Goal: Communication & Community: Answer question/provide support

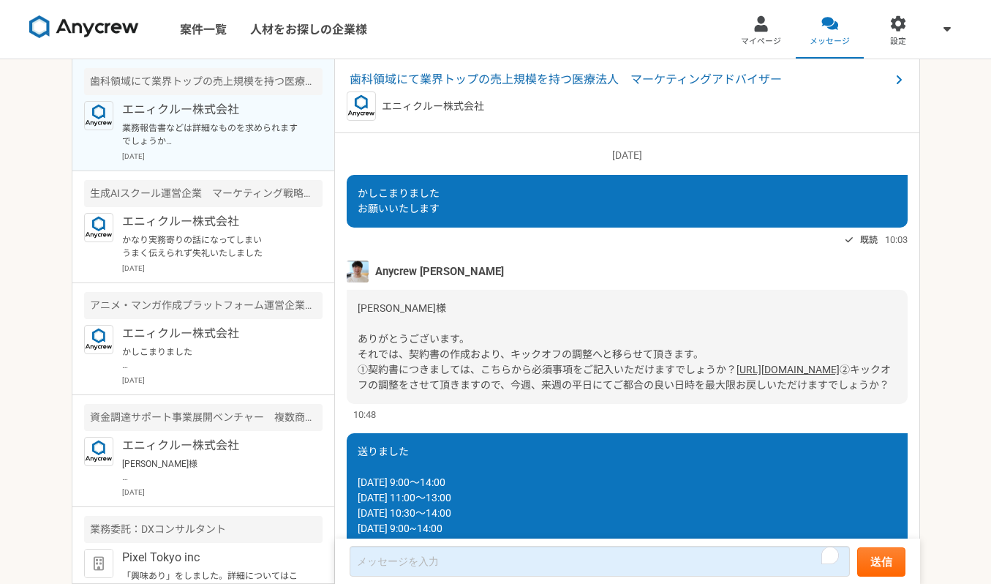
scroll to position [951, 0]
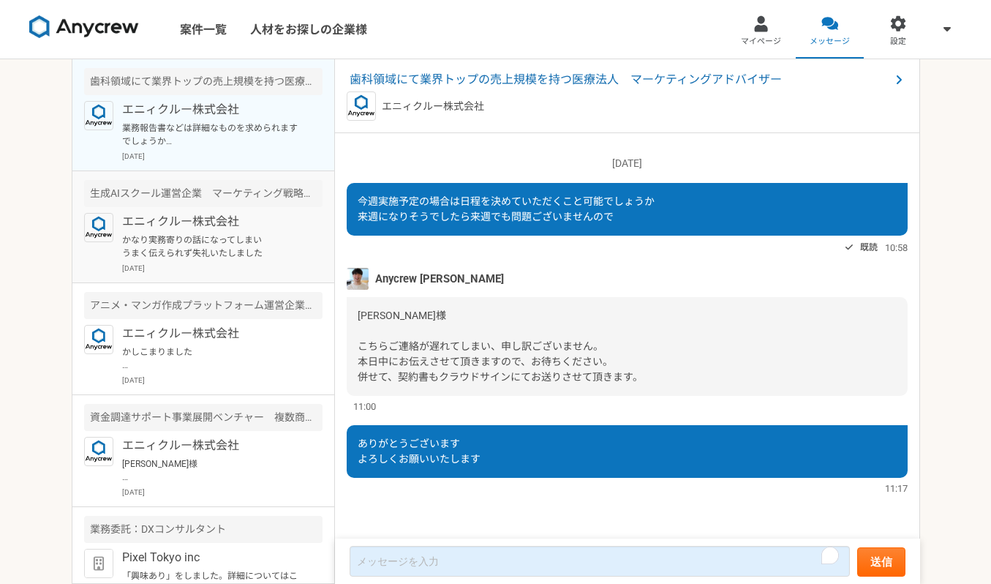
click at [218, 253] on p "かなり実務寄りの話になってしまい うまく伝えられず失礼いたしました" at bounding box center [212, 246] width 181 height 26
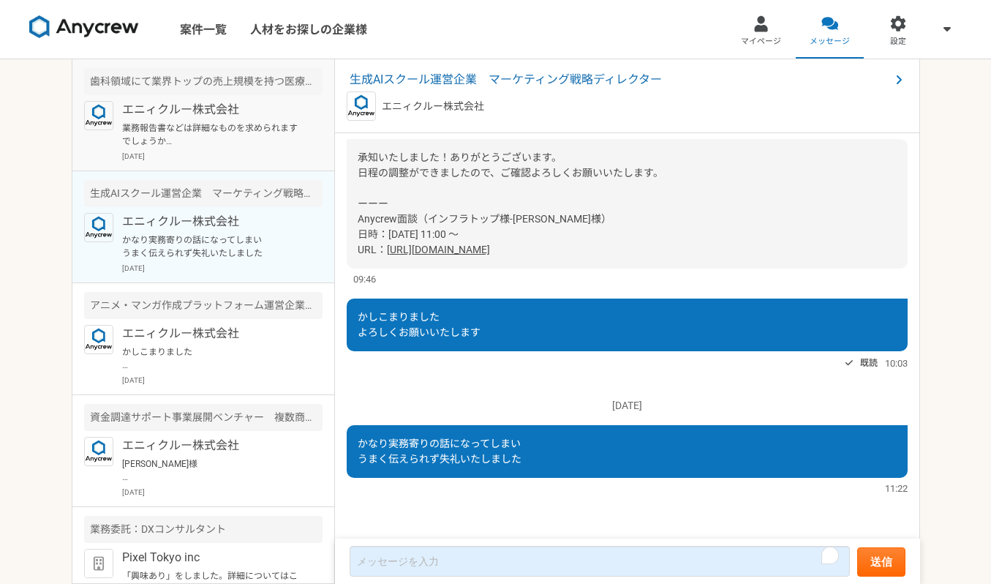
click at [214, 110] on p "エニィクルー株式会社" at bounding box center [212, 110] width 181 height 18
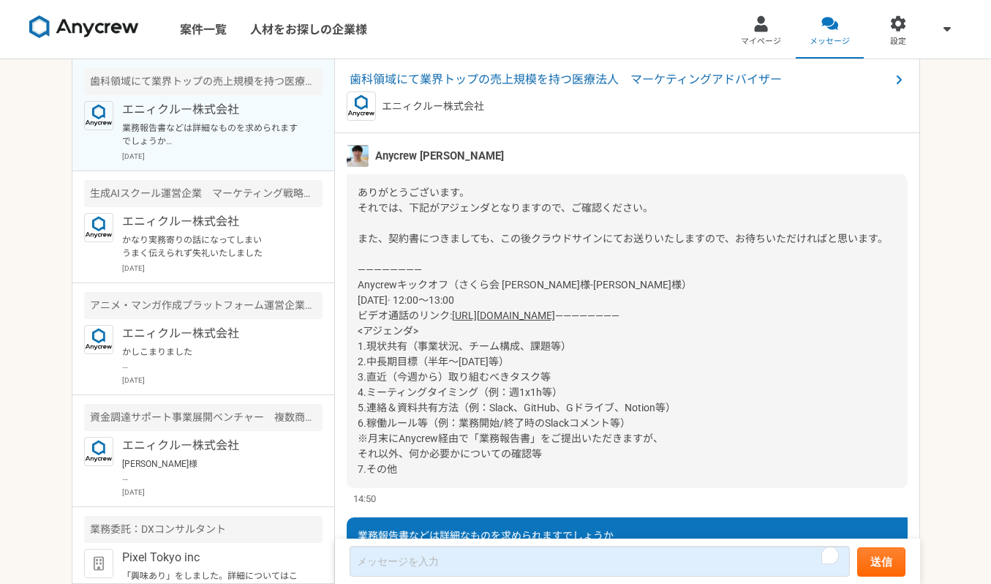
scroll to position [1089, 0]
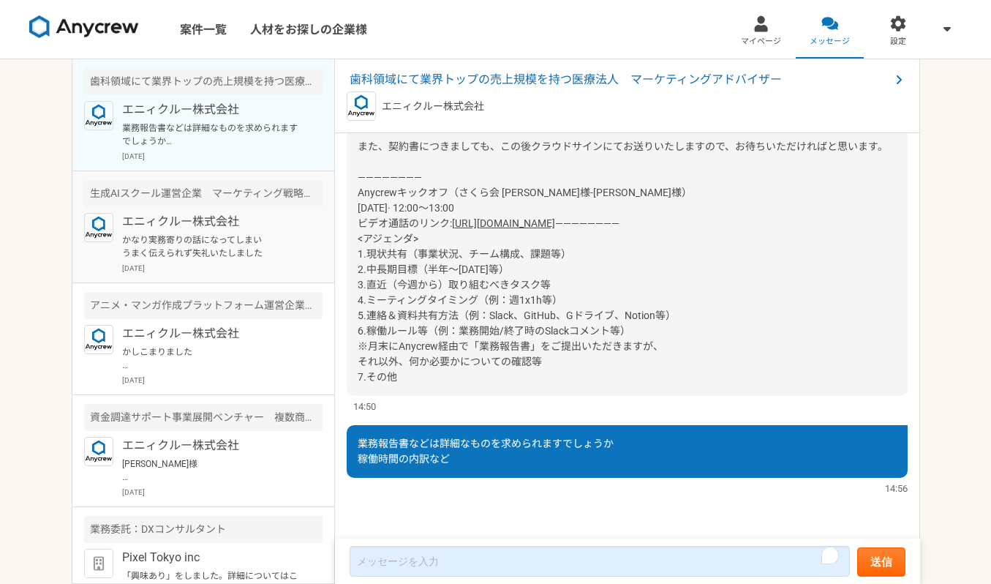
click at [186, 211] on article "生成AIスクール運営企業　マーケティング戦略ディレクター エニィクルー株式会社 かなり実務寄りの話になってしまい うまく伝えられず失礼いたしました [DATE]" at bounding box center [203, 227] width 262 height 112
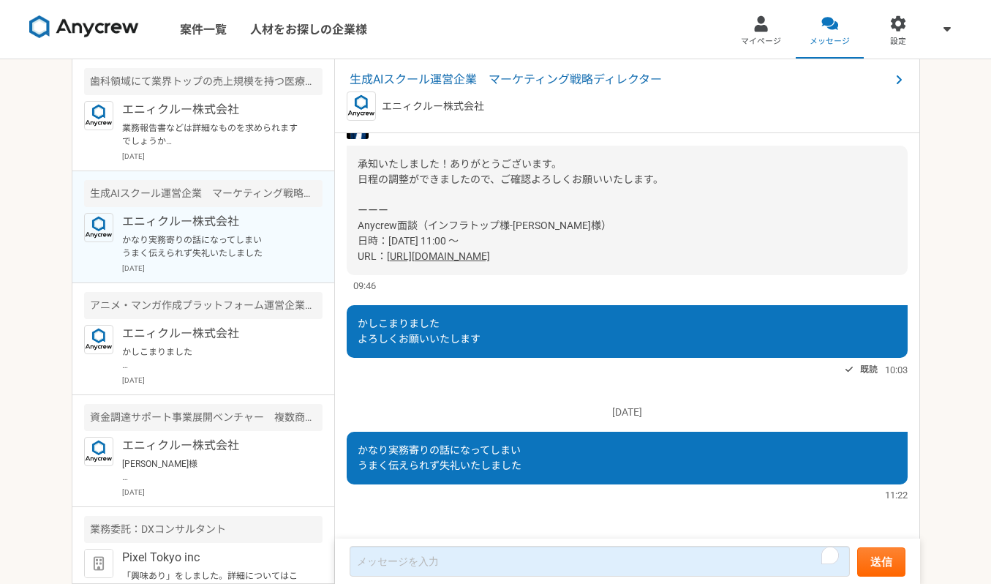
scroll to position [1111, 0]
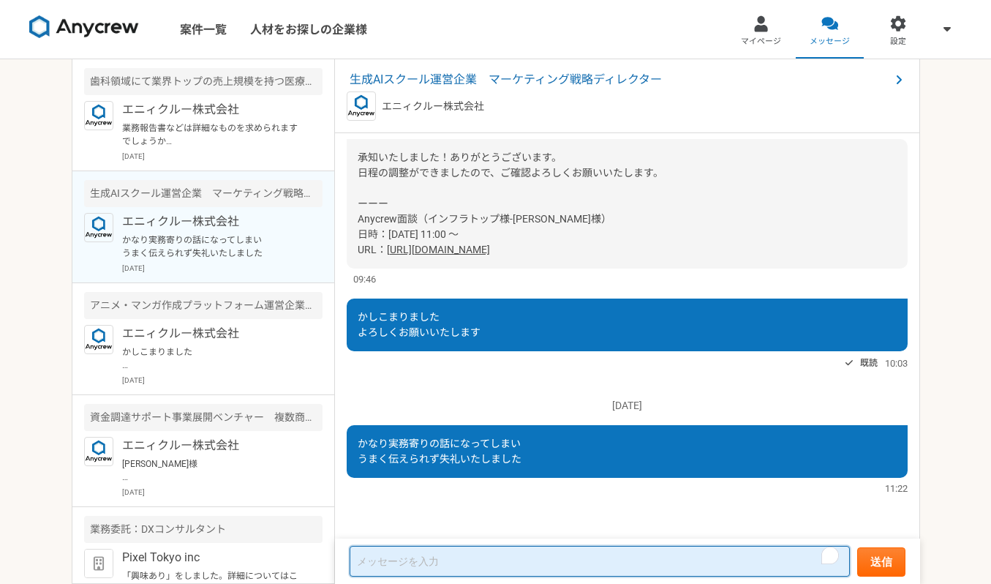
click at [461, 554] on textarea "To enrich screen reader interactions, please activate Accessibility in Grammarl…" at bounding box center [600, 561] width 500 height 31
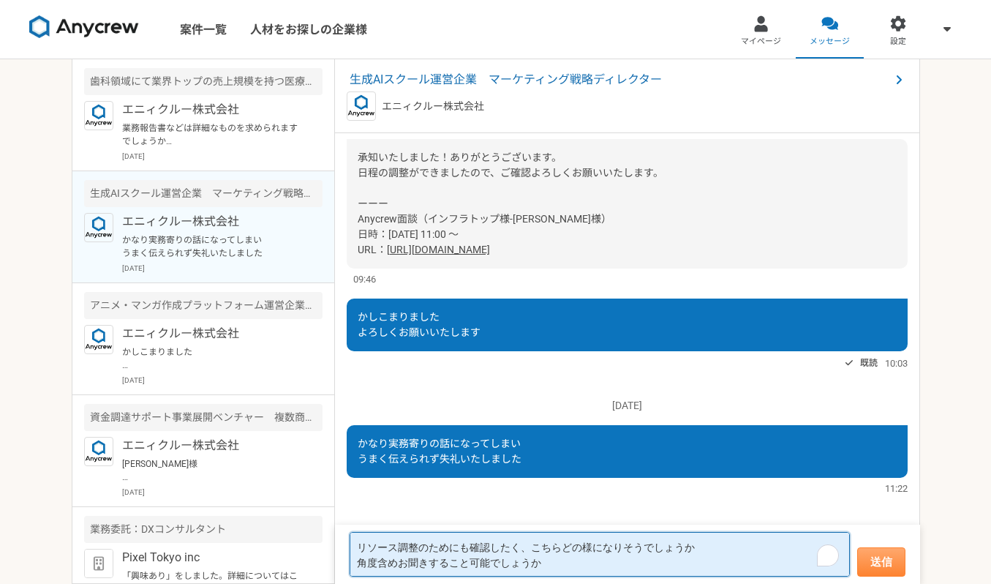
type textarea "リソース調整のためにも確認したく、こちらどの様になりそうでしょうか 角度含めお聞きすること可能でしょうか"
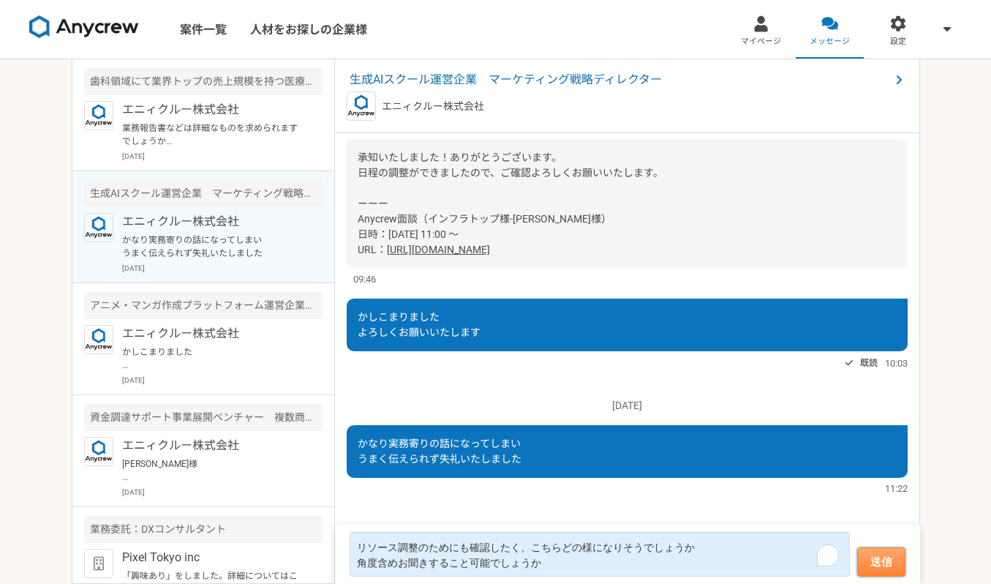
click at [892, 557] on button "送信" at bounding box center [881, 561] width 48 height 29
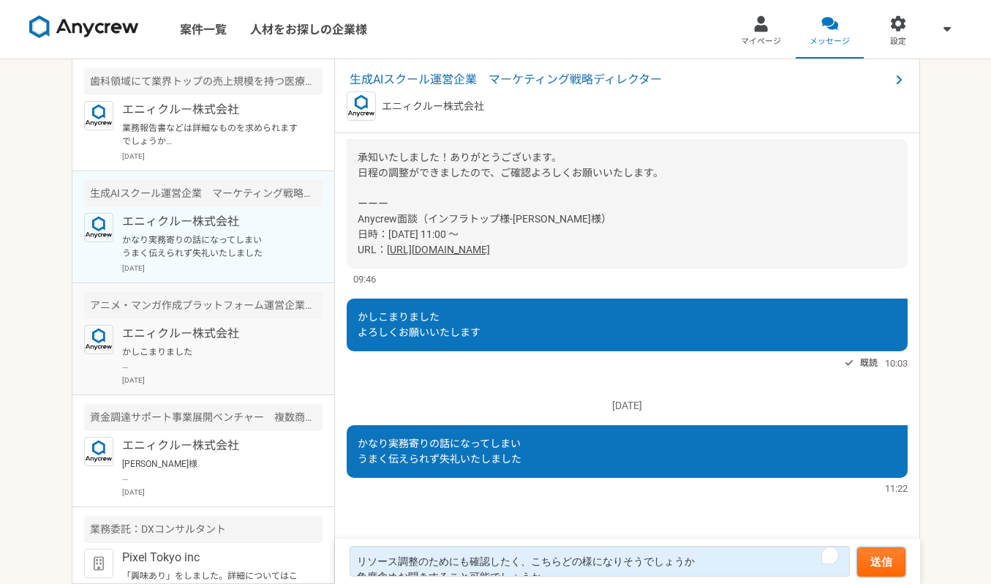
scroll to position [989, 0]
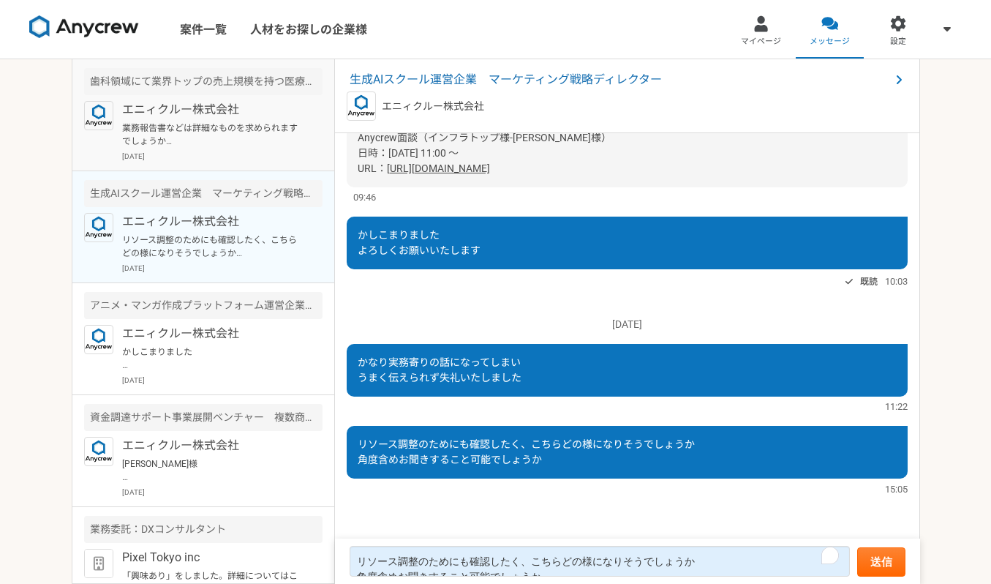
click at [164, 127] on p "業務報告書などは詳細なものを求められますでしょうか 稼働時間の内訳など" at bounding box center [212, 134] width 181 height 26
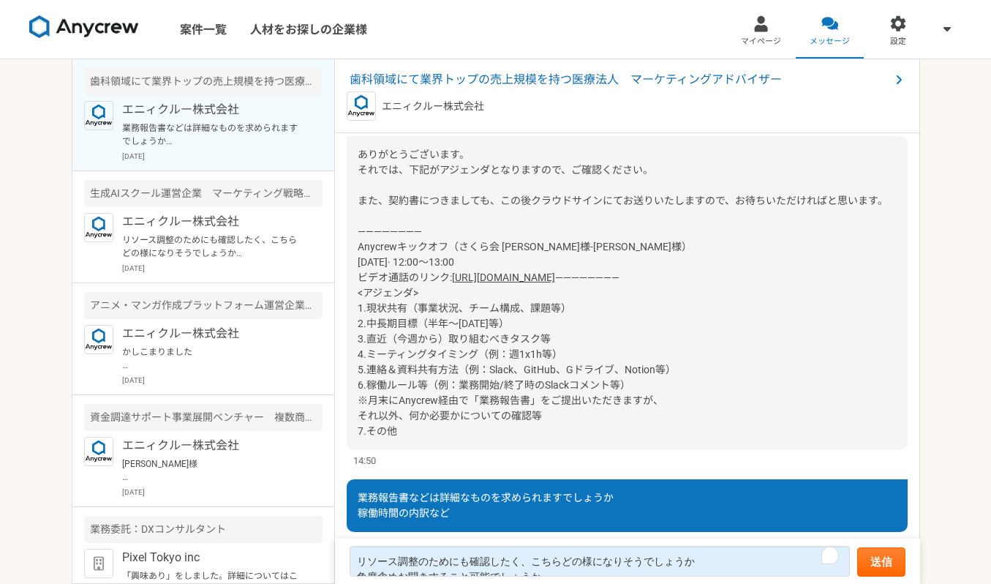
scroll to position [1089, 0]
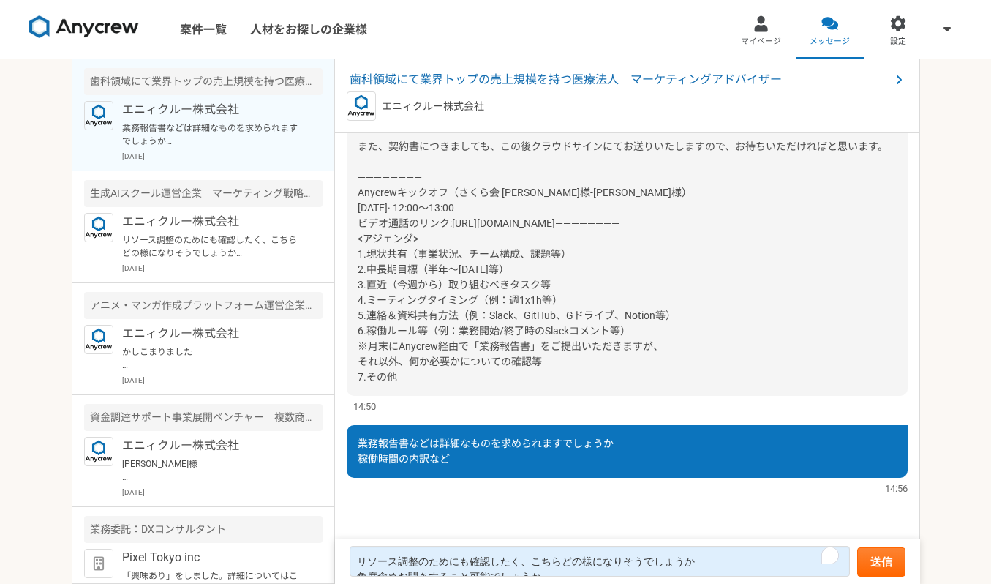
click at [375, 323] on div "ありがとうございます。 それでは、下記がアジェンダとなりますので、ご確認ください。 また、契約書につきましても、この後クラウドサインにてお送りいたしますので、…" at bounding box center [627, 239] width 561 height 314
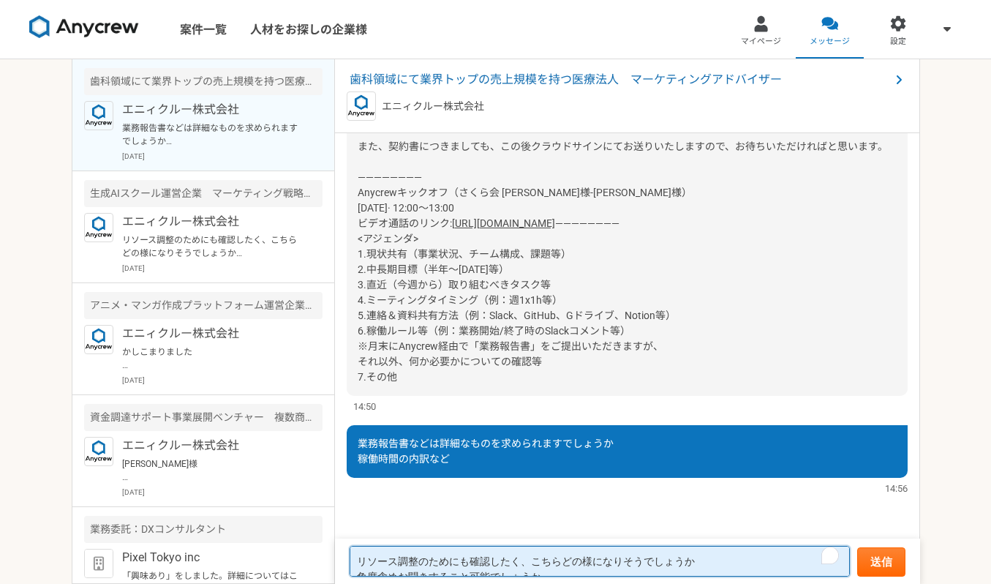
click at [366, 565] on textarea "リソース調整のためにも確認したく、こちらどの様になりそうでしょうか 角度含めお聞きすること可能でしょうか" at bounding box center [600, 561] width 500 height 31
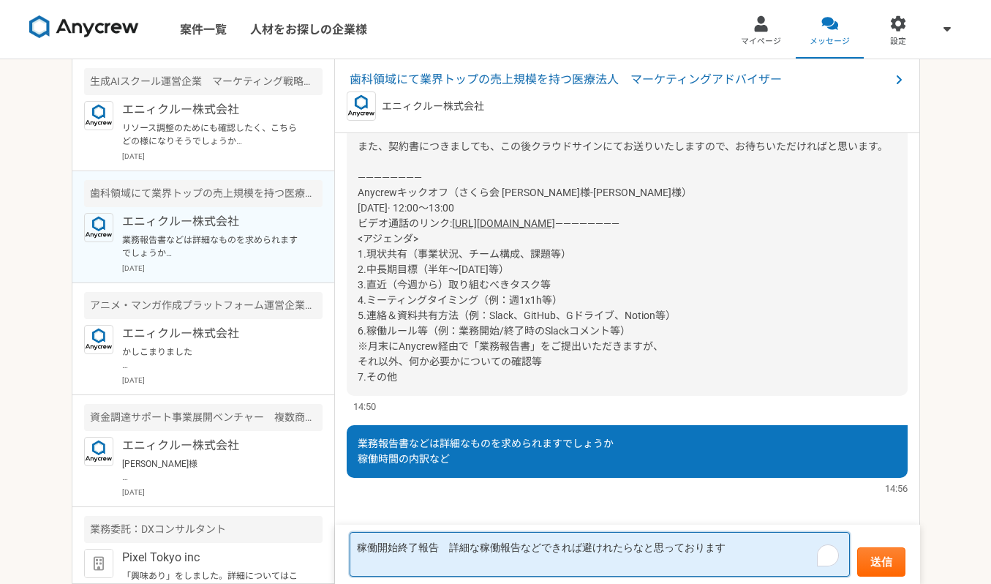
click at [586, 550] on textarea "稼働開始終了報告　詳細な稼働報告などできれば避けれたらなと思っております" at bounding box center [600, 554] width 500 height 45
click at [540, 551] on textarea "稼働開始終了報告　詳細な稼働報告などできれば避けれたらなと思っております" at bounding box center [600, 554] width 500 height 45
click at [450, 543] on textarea "稼働開始終了報告　詳細な稼働報告などできれば避けれたらなと思っております" at bounding box center [600, 554] width 500 height 45
type textarea "稼働の開始および終了報告や詳細な稼働報告書が必要などなるべく避けたい部分です ご調整いただけますと幸いです"
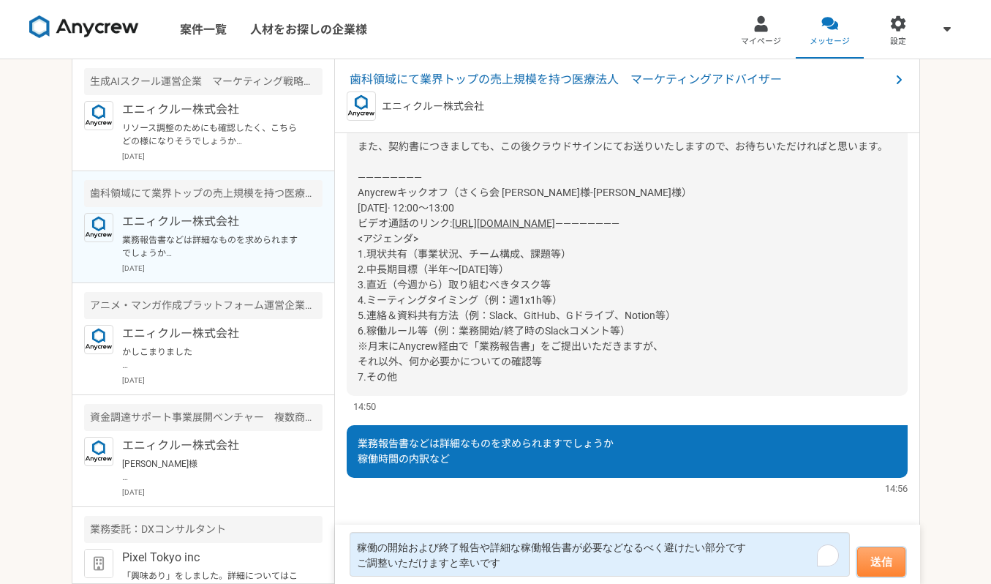
click at [870, 570] on button "送信" at bounding box center [881, 561] width 48 height 29
